Goal: Task Accomplishment & Management: Use online tool/utility

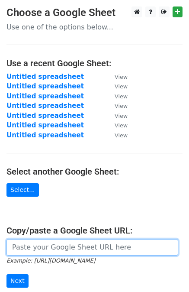
click at [47, 247] on input "url" at bounding box center [92, 247] width 172 height 16
paste input "[URL][DOMAIN_NAME]"
type input "[URL][DOMAIN_NAME]"
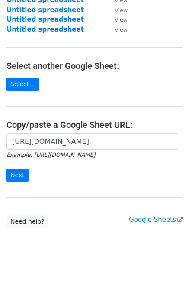
scroll to position [109, 0]
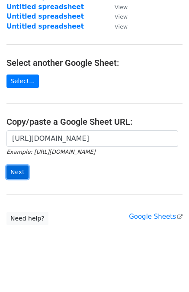
click at [21, 171] on input "Next" at bounding box center [17, 171] width 22 height 13
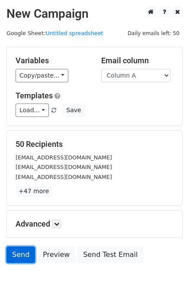
click at [10, 257] on link "Send" at bounding box center [20, 254] width 29 height 16
